Goal: Find specific page/section: Find specific page/section

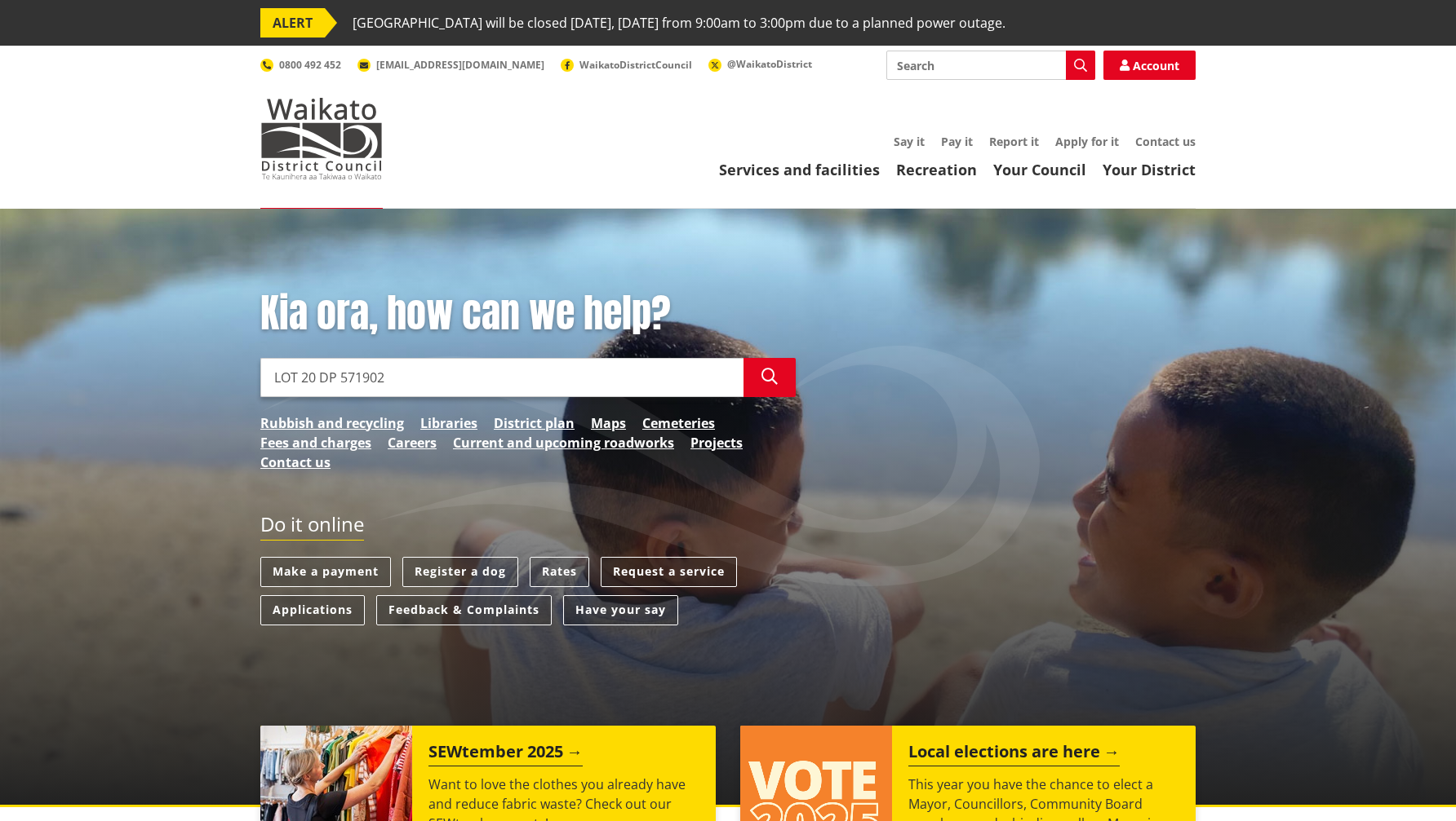
drag, startPoint x: 428, startPoint y: 373, endPoint x: 233, endPoint y: 364, distance: 195.2
click at [233, 364] on div "Kia ora, how can we help? Search LOT 20 DP 571902 Search Rubbish and recycling …" at bounding box center [728, 508] width 1456 height 599
paste input "31 Pipi Crescent, Tuakau"
type input "31 Pipi Crescent, Tuakau"
click at [308, 357] on div "Kia ora, how can we help? Search Search Rubbish and recycling Libraries Distric…" at bounding box center [528, 389] width 560 height 198
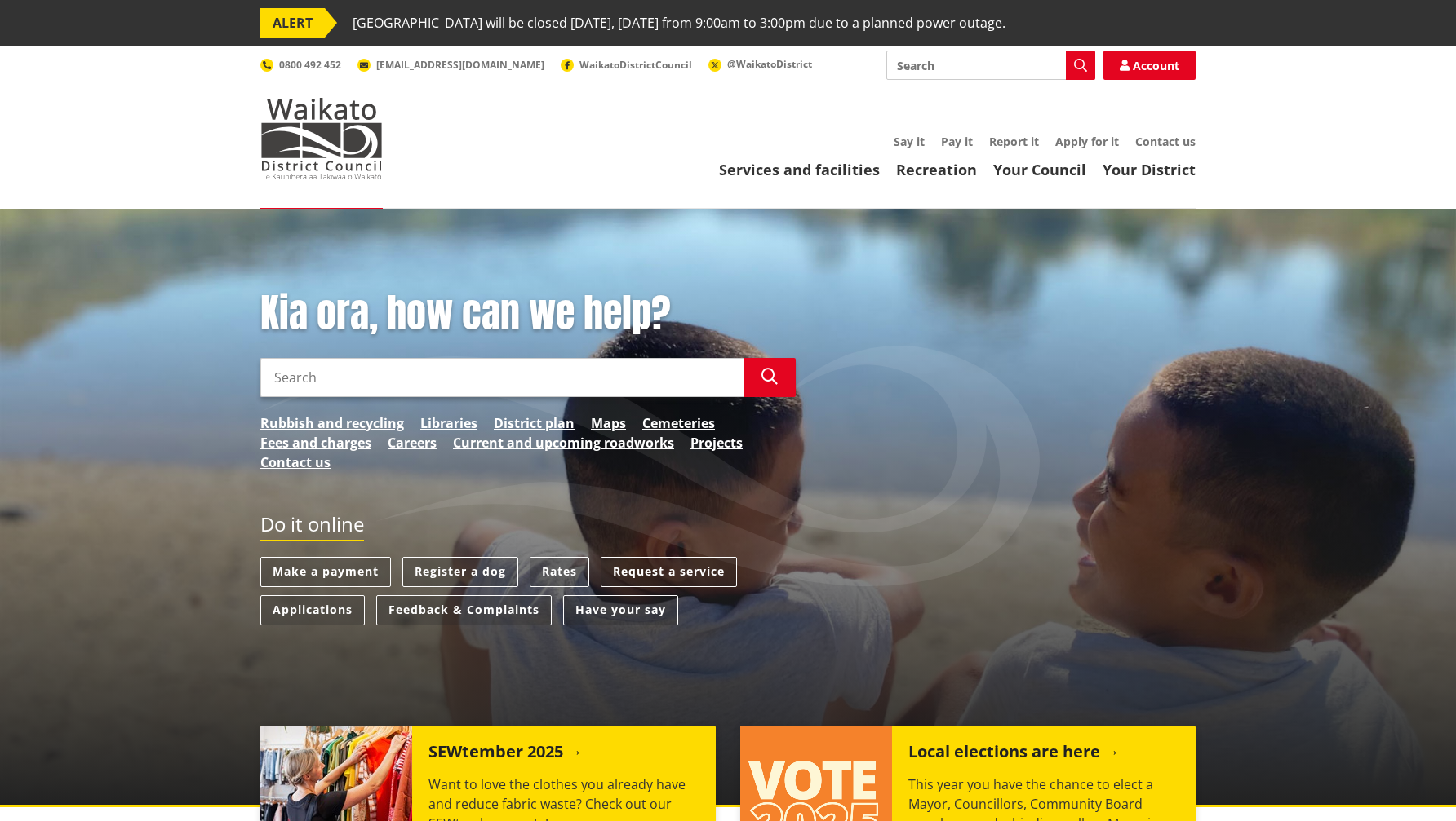
click at [308, 375] on input "Search" at bounding box center [502, 377] width 483 height 39
paste input "FSIM,1/1,LOT 20 DEPOSITED PLAN 571902,525m2"
drag, startPoint x: 528, startPoint y: 380, endPoint x: 624, endPoint y: 384, distance: 96.1
click at [624, 384] on input "FSIM,1/1,LOT 20 DEPOSITED PLAN 571902,525m2" at bounding box center [502, 377] width 483 height 39
type input "FSIM,1/1,LOT 20 DEPOSITED PLAN 571902"
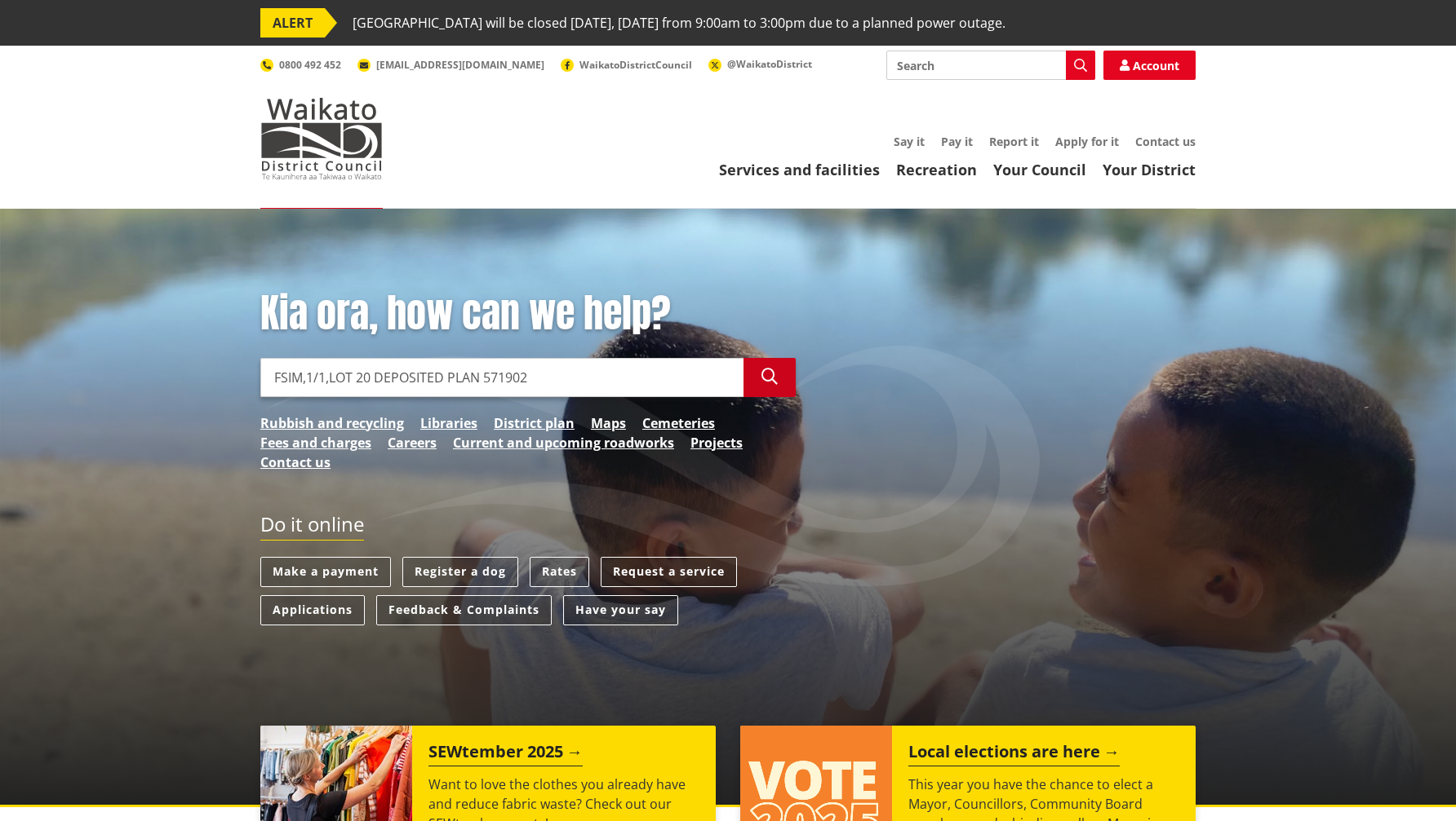
click at [768, 375] on icon "button" at bounding box center [770, 377] width 16 height 16
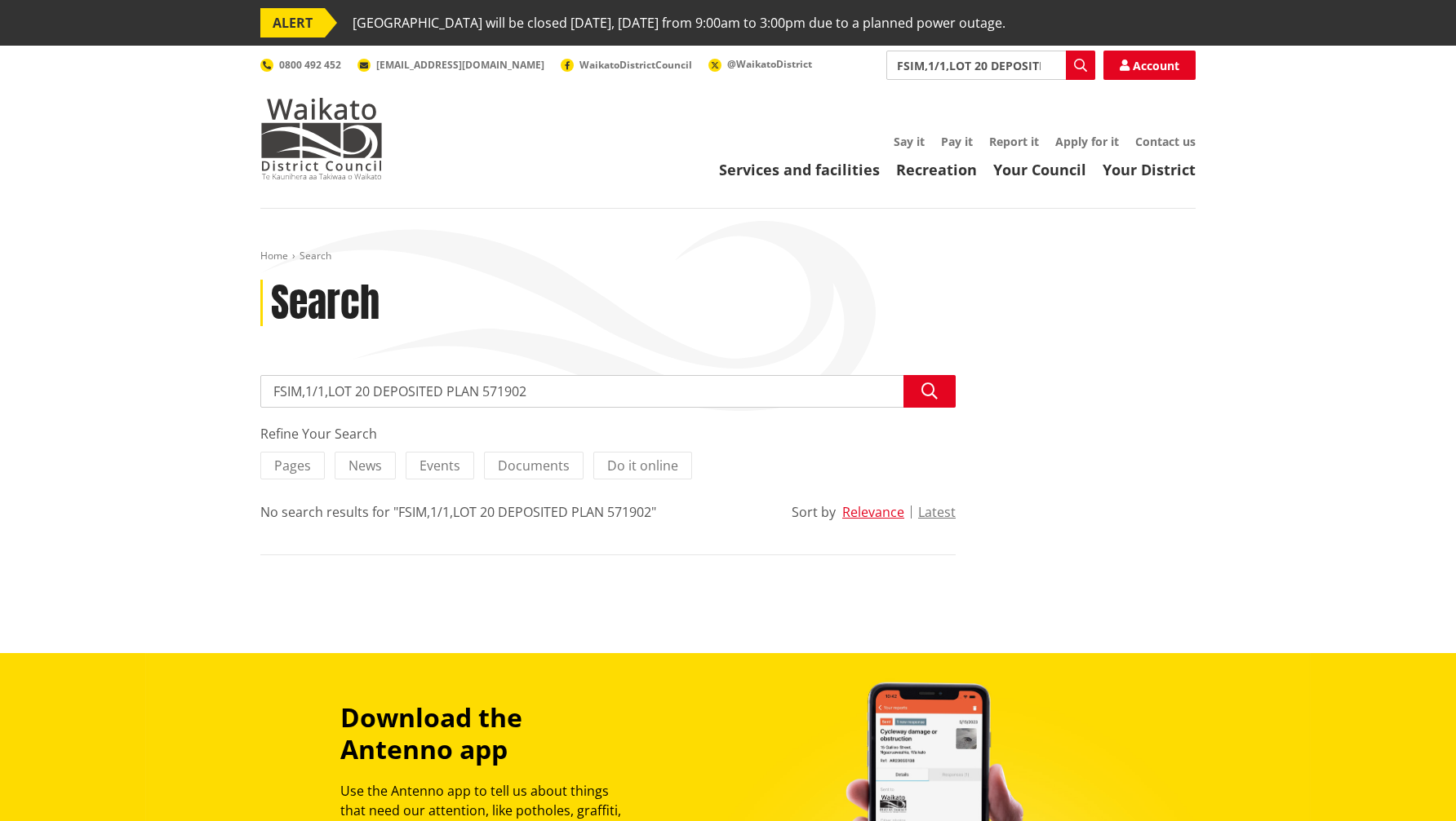
drag, startPoint x: 328, startPoint y: 392, endPoint x: 202, endPoint y: 381, distance: 126.5
click at [202, 381] on div "Home Search Search Search FSIM,1/1,LOT 20 DEPOSITED PLAN 571902 Search Refine Y…" at bounding box center [728, 431] width 1456 height 444
type input "LOT 20 DEPOSITED PLAN 571902"
click at [923, 394] on icon "button" at bounding box center [929, 392] width 16 height 16
drag, startPoint x: 387, startPoint y: 396, endPoint x: 377, endPoint y: 394, distance: 10.2
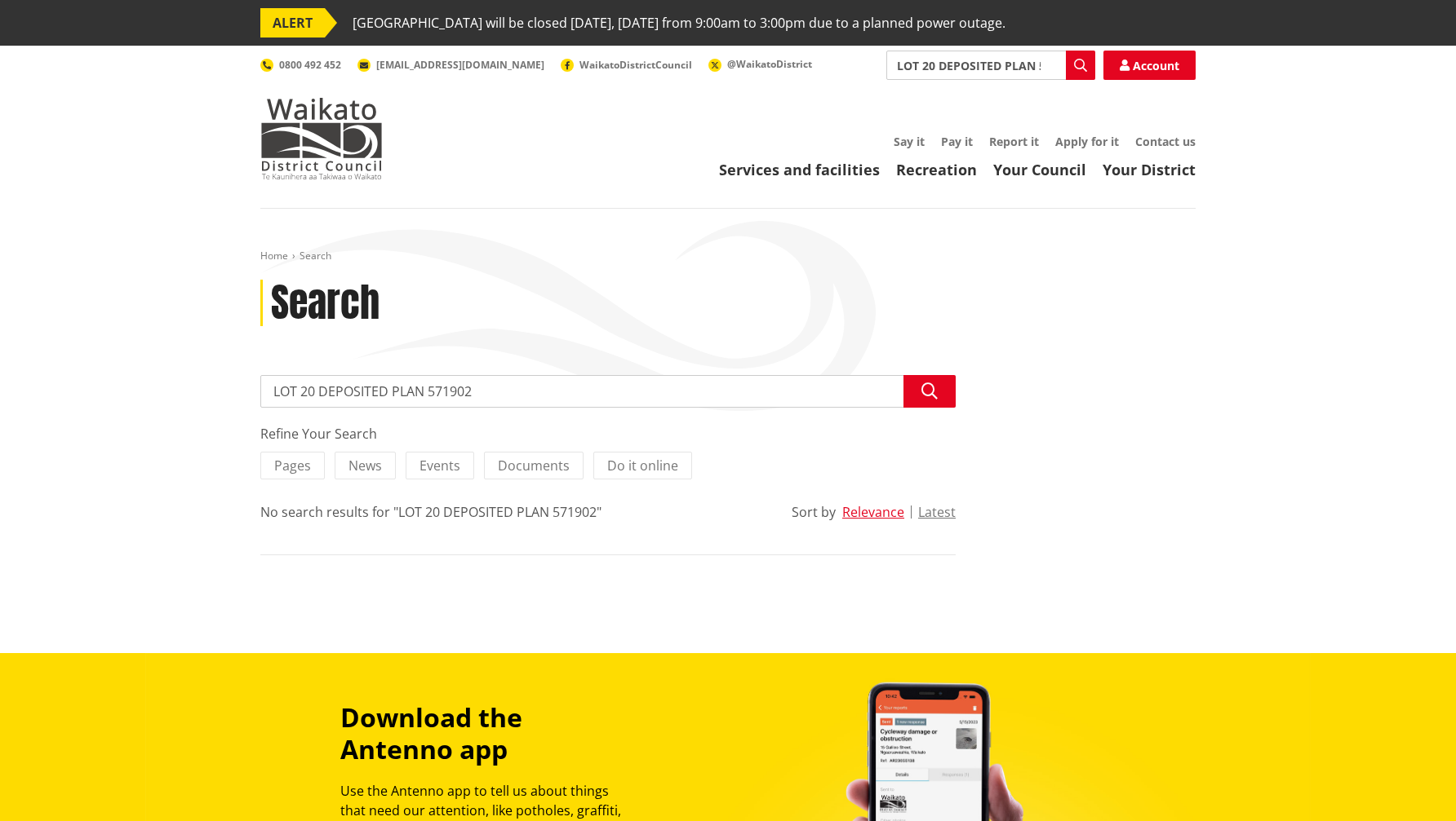
click at [387, 396] on input "LOT 20 DEPOSITED PLAN 571902" at bounding box center [608, 391] width 695 height 33
drag, startPoint x: 318, startPoint y: 390, endPoint x: 223, endPoint y: 386, distance: 95.1
click at [223, 386] on div "Home Search Search Search LOT 20 DEPOSITED PLAN 571902 Search Refine Your Searc…" at bounding box center [728, 431] width 1456 height 444
type input "DEPOSITED PLAN 571902"
click at [339, 113] on img at bounding box center [321, 138] width 122 height 81
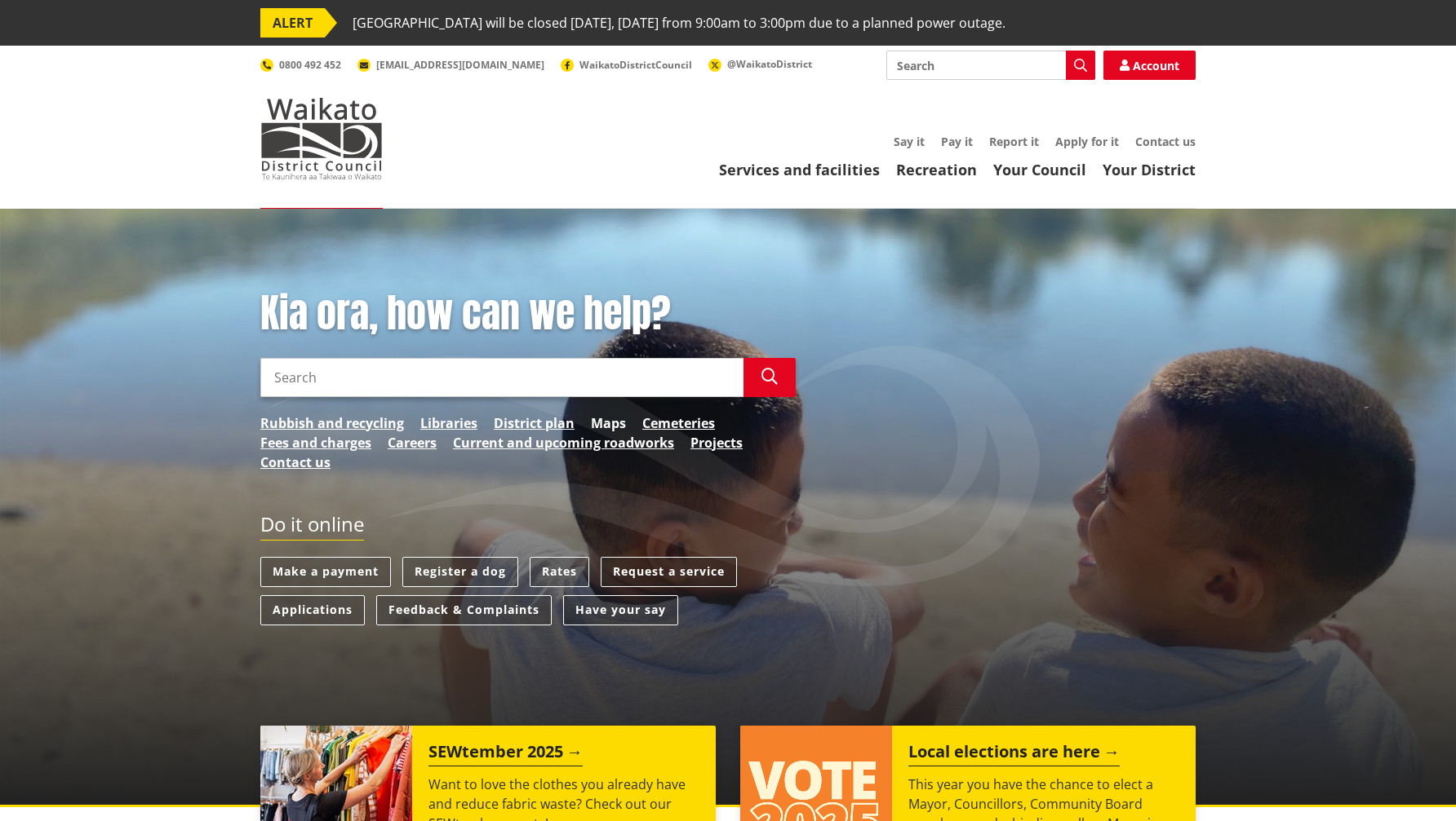
click at [605, 422] on link "Maps" at bounding box center [608, 423] width 35 height 20
